Goal: Information Seeking & Learning: Learn about a topic

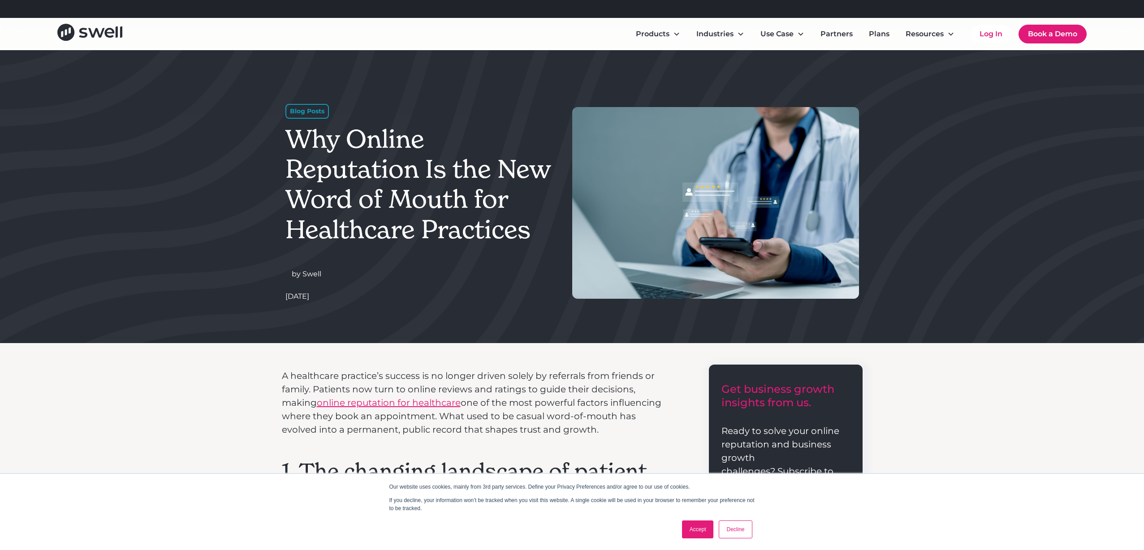
scroll to position [5, 0]
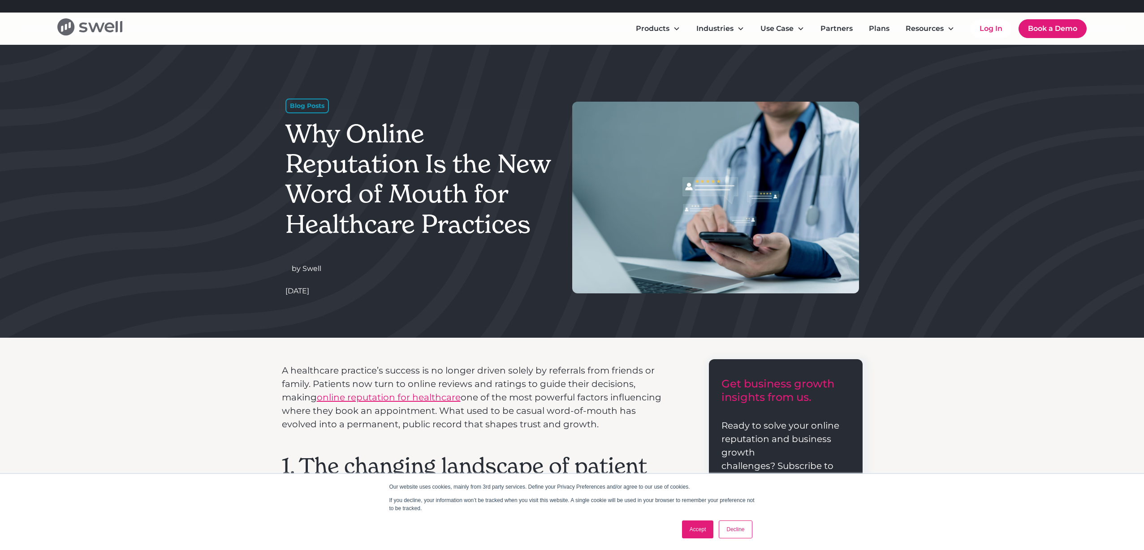
click at [110, 35] on icon "home" at bounding box center [89, 26] width 65 height 17
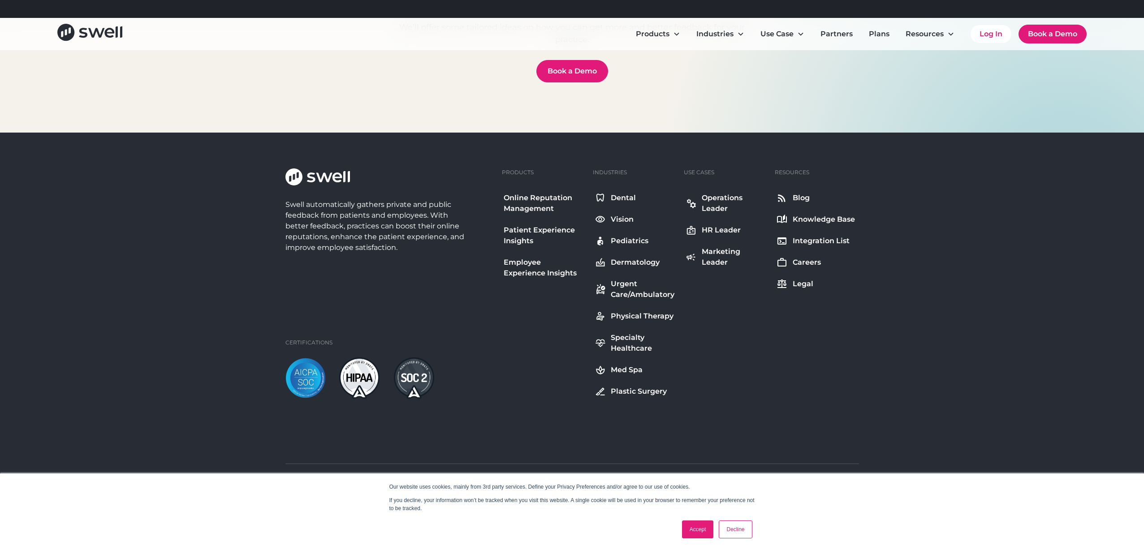
scroll to position [4473, 0]
drag, startPoint x: 164, startPoint y: 201, endPoint x: -476, endPoint y: 220, distance: 640.1
drag, startPoint x: 218, startPoint y: 196, endPoint x: 420, endPoint y: 214, distance: 202.9
click at [285, 202] on div "Swell automatically gathers private and public feedback from patients and emplo…" at bounding box center [376, 210] width 183 height 85
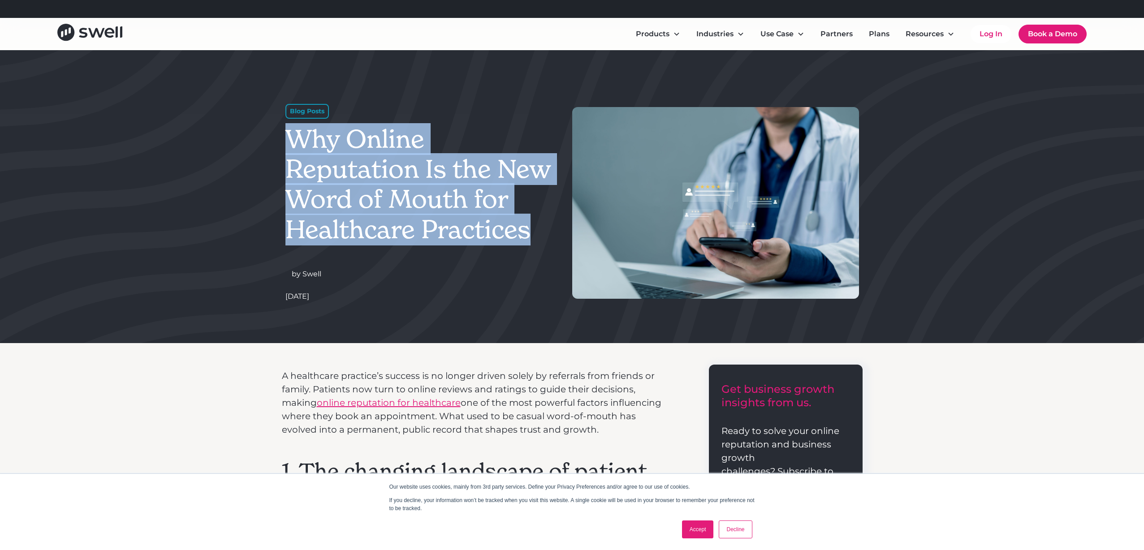
drag, startPoint x: 308, startPoint y: 170, endPoint x: 449, endPoint y: 375, distance: 248.1
click at [449, 245] on h1 "Why Online Reputation Is the New Word of Mouth for Healthcare Practices" at bounding box center [419, 184] width 268 height 121
copy h1 "Why Online Reputation Is the New Word of Mouth for Healthcare Practices"
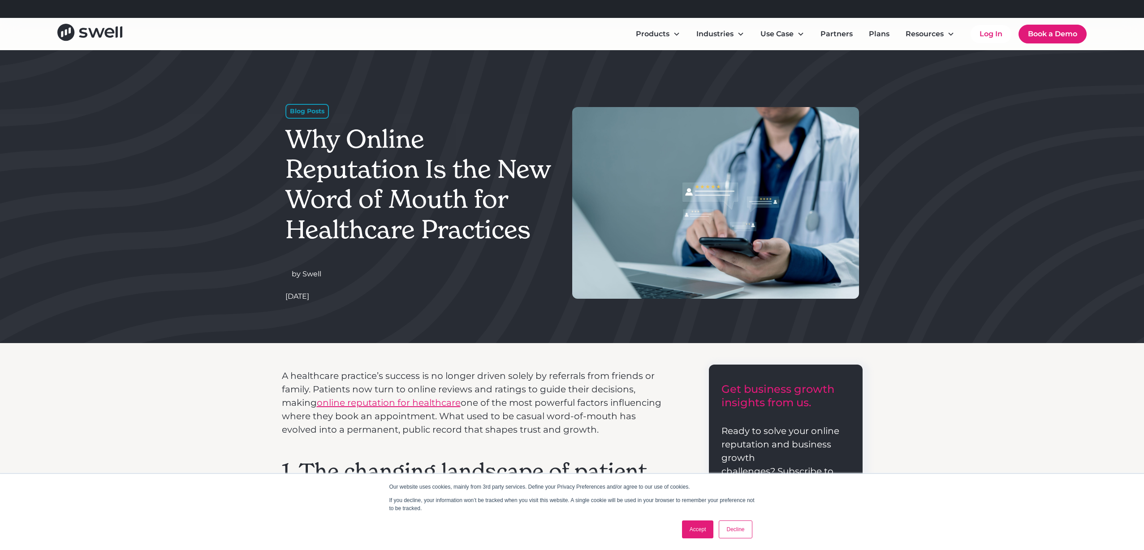
click at [32, 214] on div at bounding box center [572, 196] width 1144 height 293
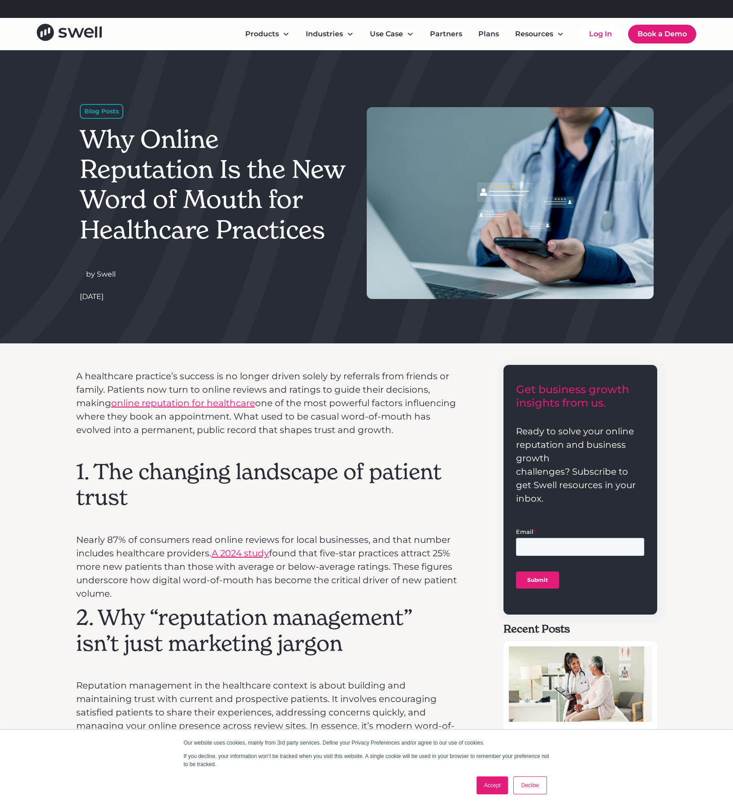
click at [492, 550] on link "Accept" at bounding box center [492, 785] width 32 height 18
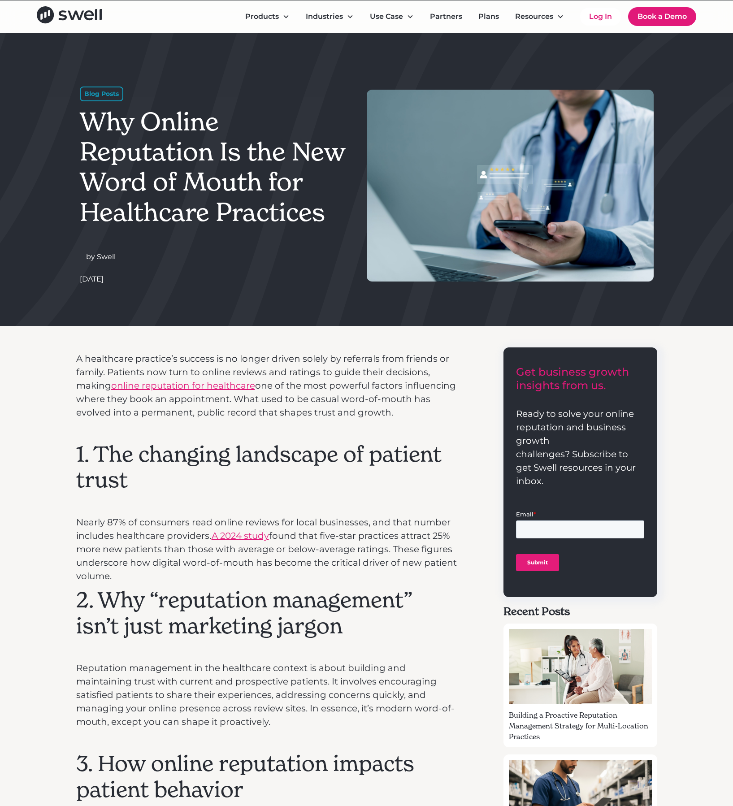
scroll to position [26, 0]
